Goal: Task Accomplishment & Management: Use online tool/utility

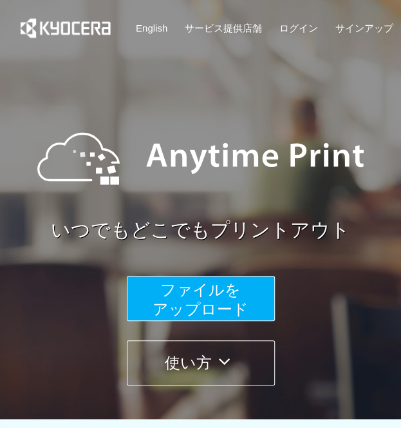
click at [213, 310] on span "ファイルを ​​アップロード" at bounding box center [201, 299] width 96 height 37
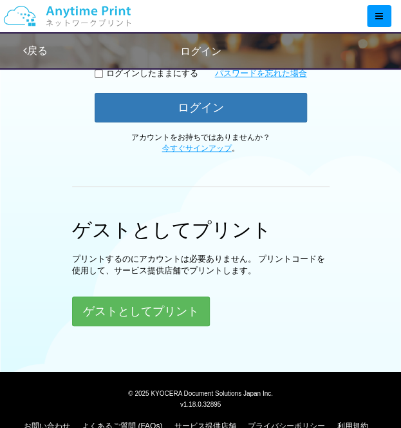
scroll to position [307, 0]
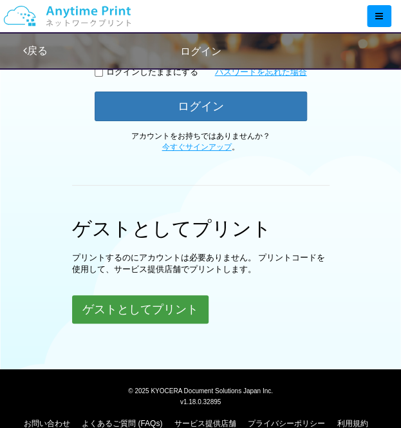
click at [155, 310] on button "ゲストとしてプリント" at bounding box center [140, 309] width 137 height 28
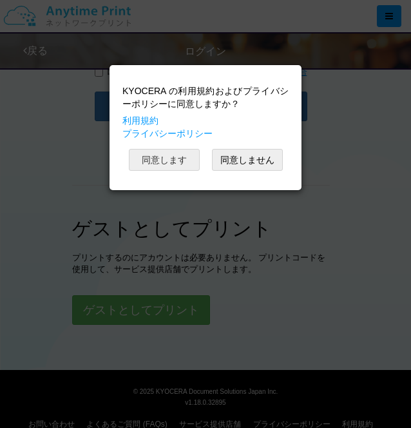
click at [169, 153] on button "同意します" at bounding box center [164, 160] width 71 height 22
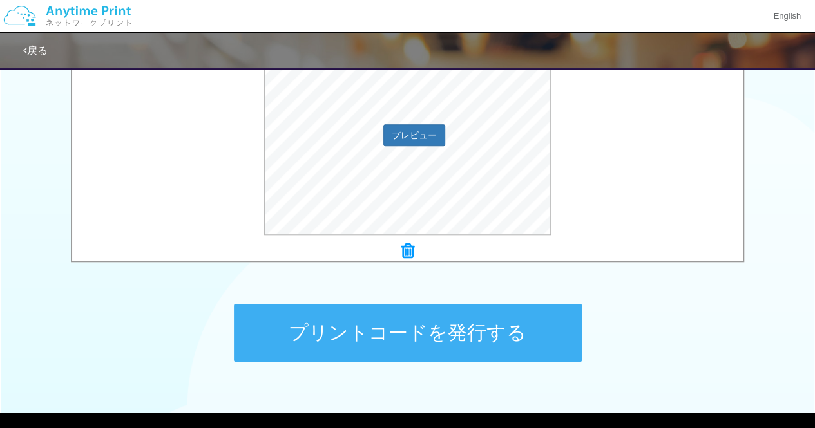
scroll to position [490, 0]
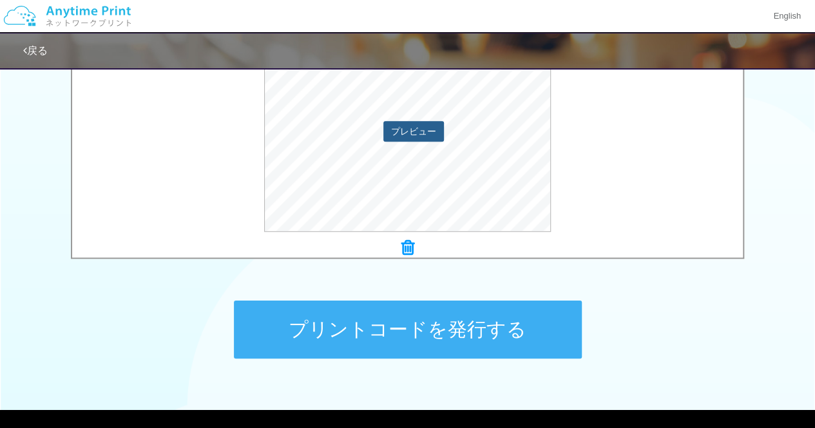
click at [401, 129] on button "プレビュー" at bounding box center [413, 131] width 61 height 21
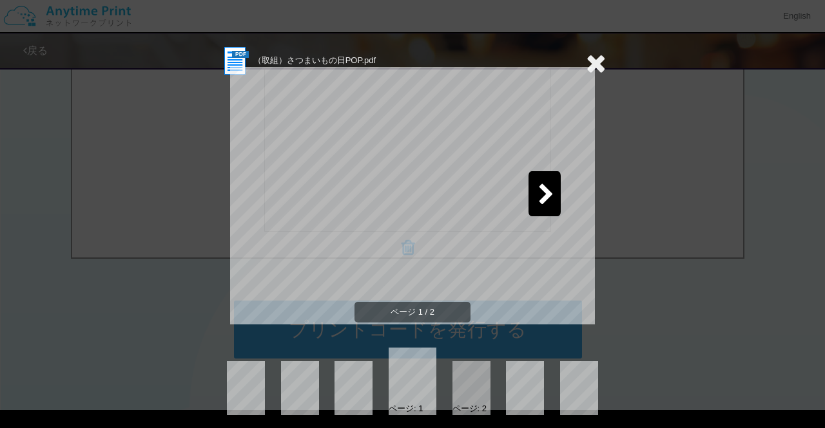
click at [401, 189] on div at bounding box center [544, 193] width 32 height 45
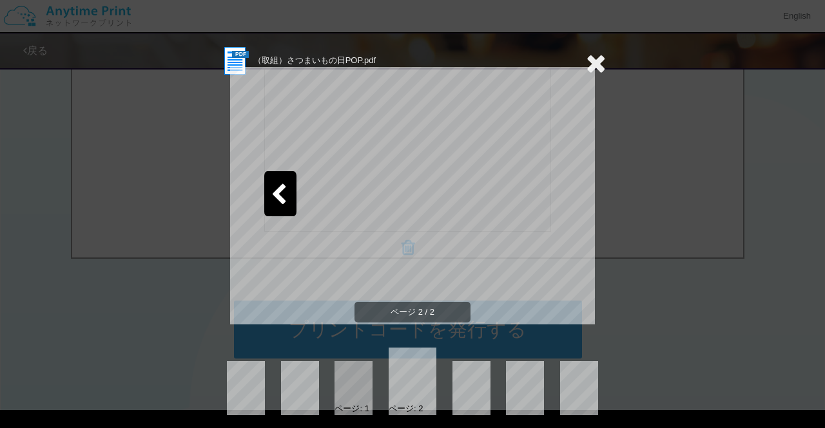
click at [401, 59] on icon at bounding box center [596, 63] width 20 height 26
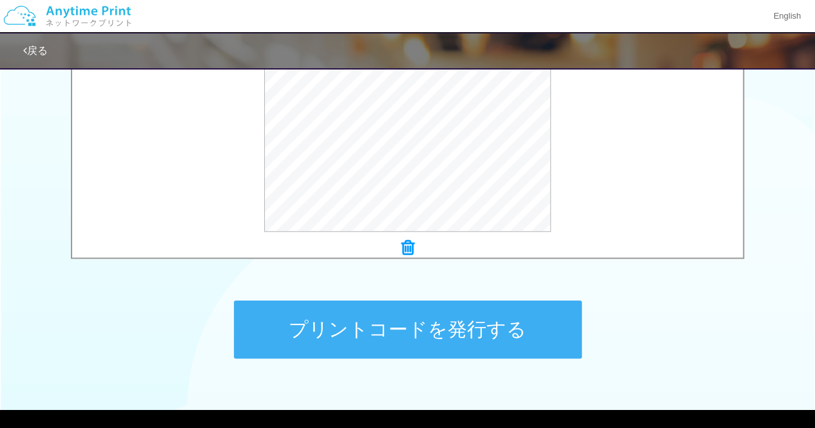
click at [401, 326] on button "プリントコードを発行する" at bounding box center [408, 330] width 348 height 58
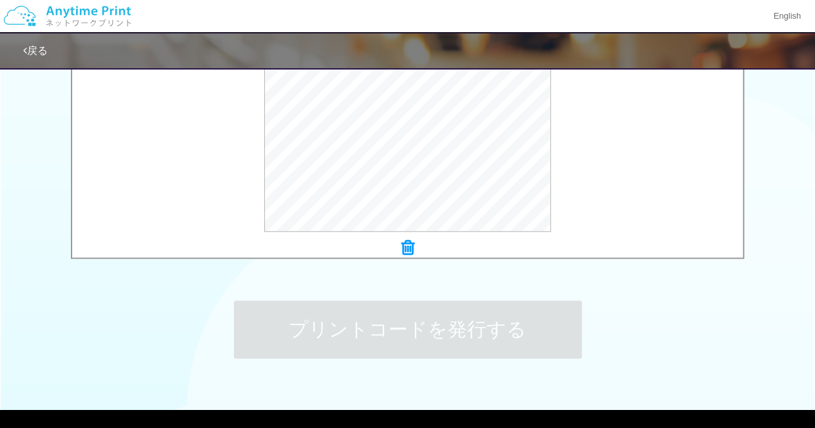
scroll to position [0, 0]
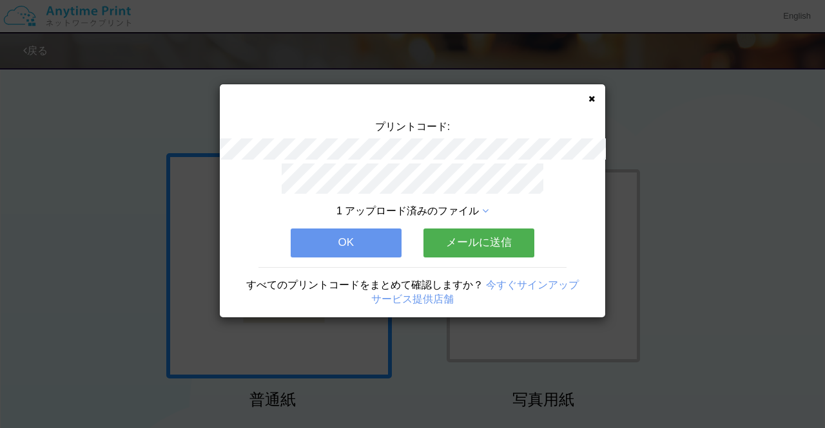
click at [401, 99] on icon at bounding box center [591, 99] width 6 height 8
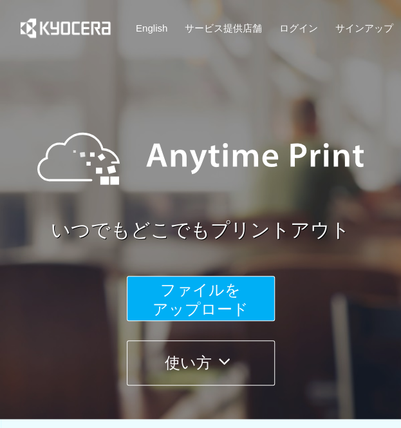
click at [231, 289] on span "ファイルを ​​アップロード" at bounding box center [201, 299] width 96 height 37
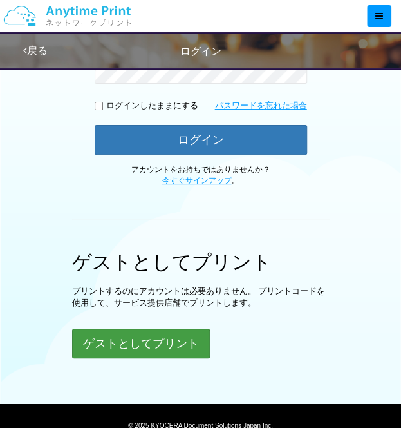
scroll to position [281, 0]
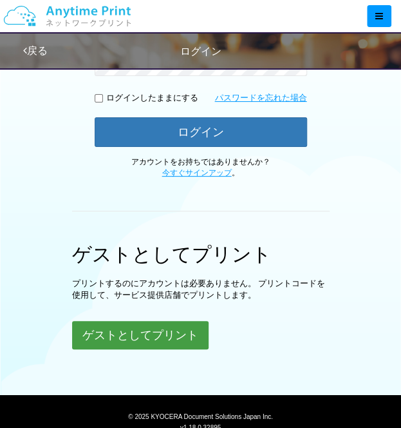
click at [166, 325] on button "ゲストとしてプリント" at bounding box center [140, 335] width 137 height 28
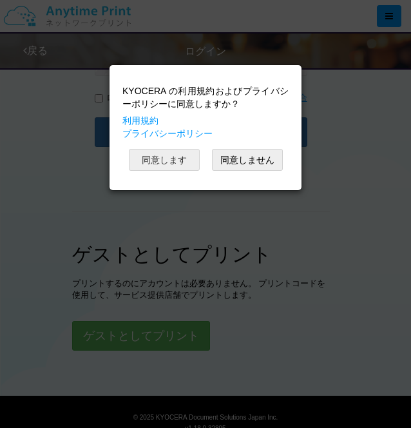
click at [147, 162] on button "同意します" at bounding box center [164, 160] width 71 height 22
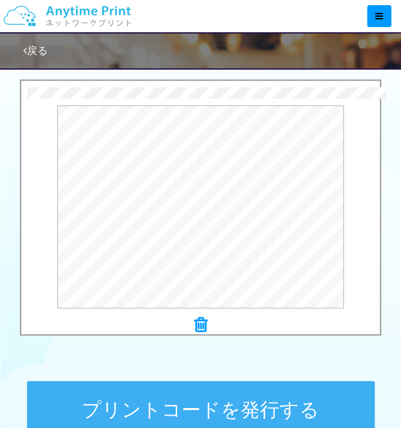
scroll to position [420, 0]
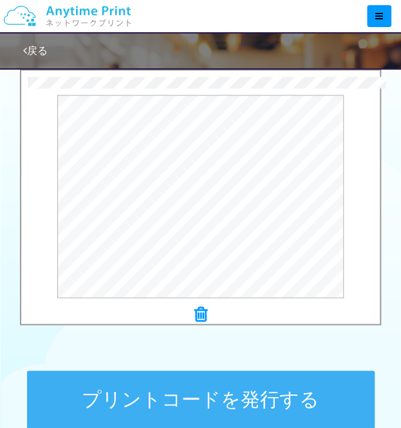
click at [211, 314] on div at bounding box center [200, 314] width 359 height 18
click at [146, 389] on button "プリントコードを発行する" at bounding box center [201, 399] width 348 height 58
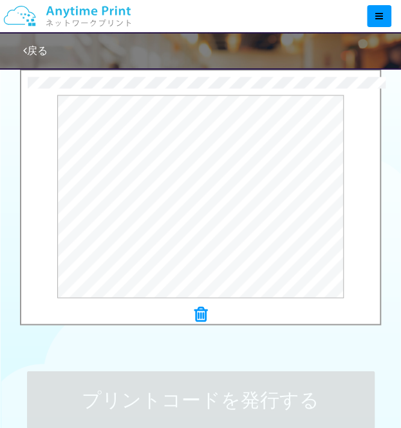
scroll to position [0, 0]
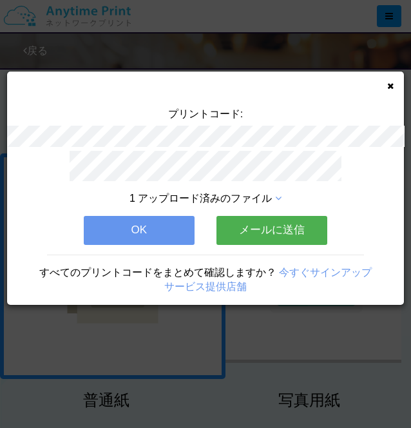
click at [388, 84] on icon at bounding box center [390, 86] width 6 height 8
